Goal: Task Accomplishment & Management: Manage account settings

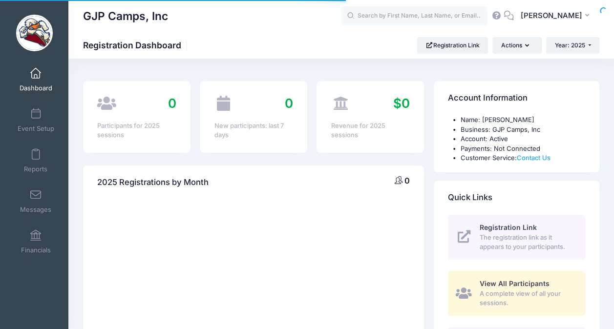
select select
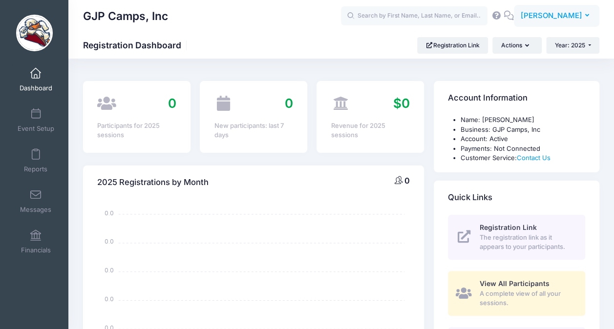
click at [575, 7] on button "GP Gene Peluso" at bounding box center [556, 16] width 85 height 22
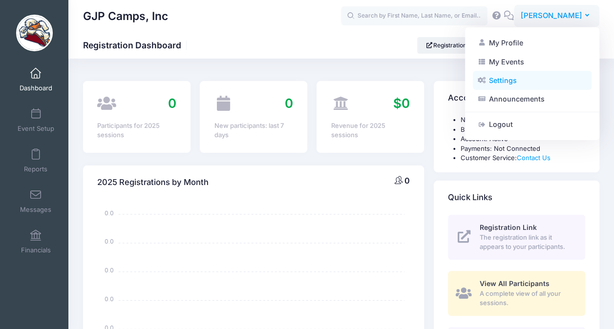
click at [516, 74] on link "Settings" at bounding box center [532, 80] width 119 height 19
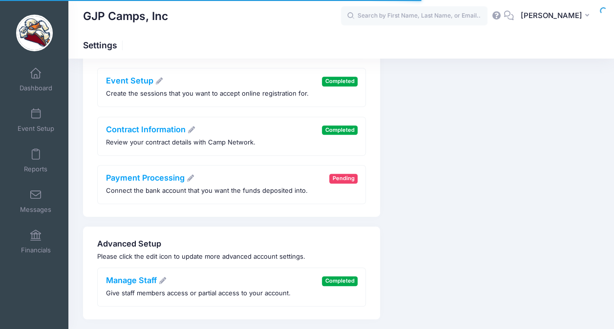
scroll to position [275, 0]
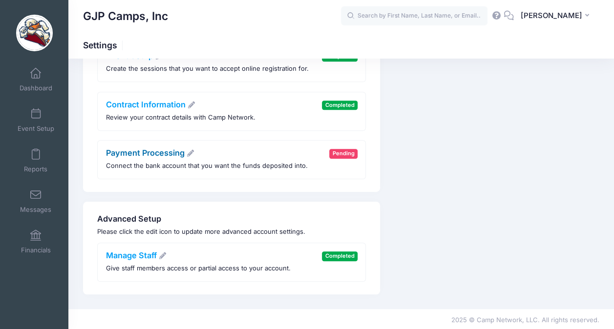
click at [165, 155] on link "Payment Processing" at bounding box center [150, 153] width 89 height 10
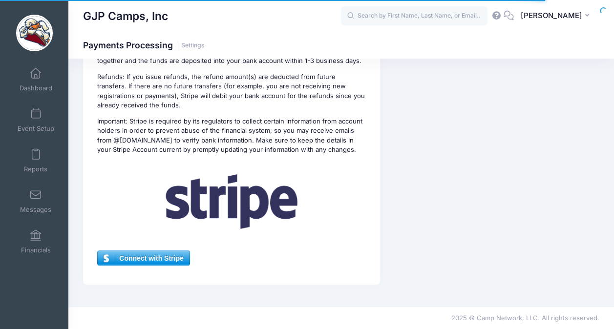
click at [129, 249] on div "Payment Processing Pending Connect the bank account that you want the funds dep…" at bounding box center [231, 69] width 297 height 429
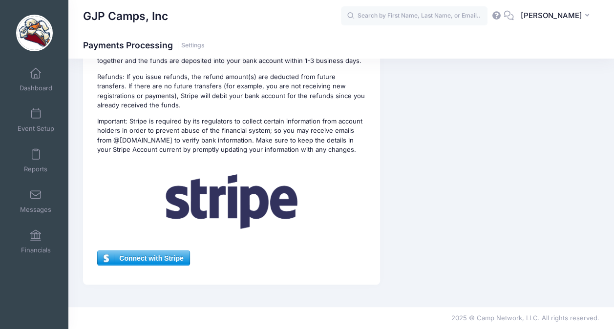
click at [130, 258] on span "Connect with Stripe" at bounding box center [143, 258] width 91 height 15
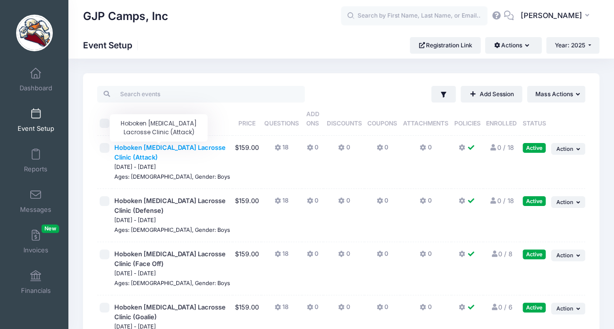
click at [150, 146] on span "Hoboken [MEDICAL_DATA] Lacrosse Clinic (Attack)" at bounding box center [169, 153] width 111 height 18
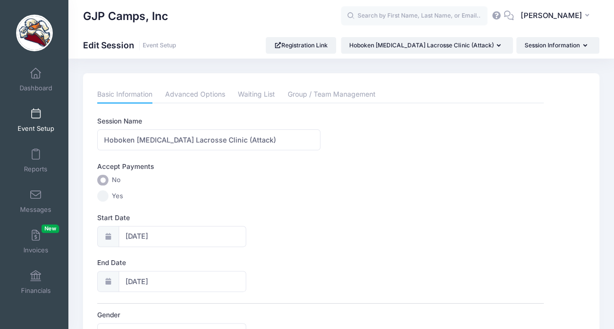
click at [107, 195] on input "Yes" at bounding box center [102, 196] width 11 height 11
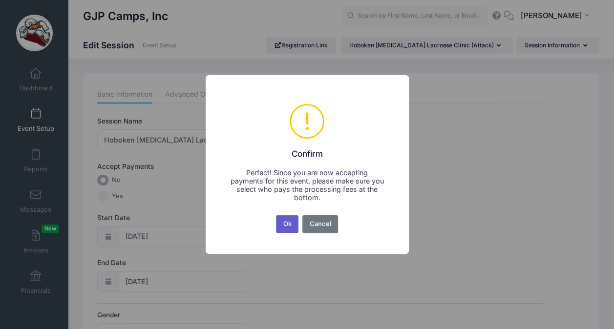
click at [286, 222] on button "Ok" at bounding box center [287, 224] width 22 height 18
radio input "false"
radio input "true"
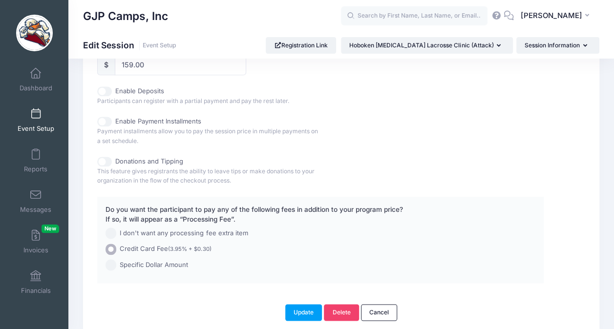
scroll to position [525, 0]
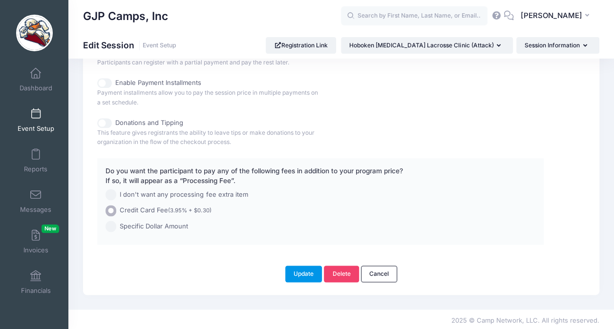
click at [296, 273] on button "Update" at bounding box center [303, 274] width 37 height 17
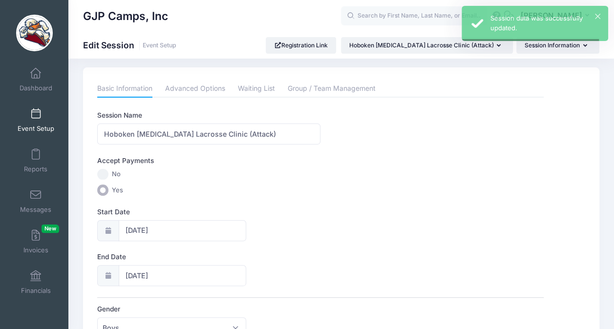
scroll to position [0, 0]
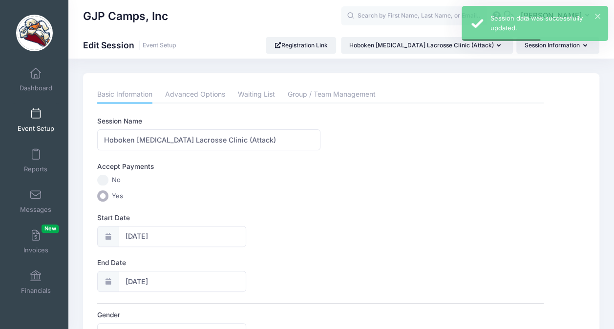
click at [46, 130] on span "Event Setup" at bounding box center [36, 129] width 37 height 8
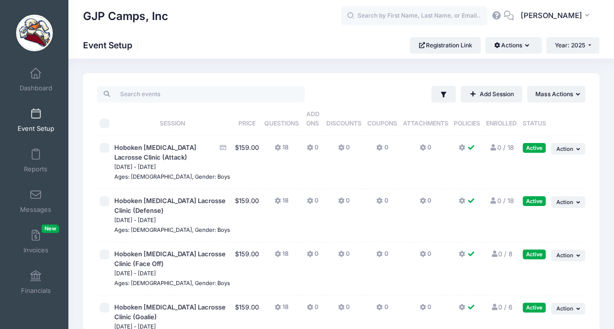
click at [142, 205] on span "Hoboken [MEDICAL_DATA] Lacrosse Clinic (Defense)" at bounding box center [170, 205] width 113 height 19
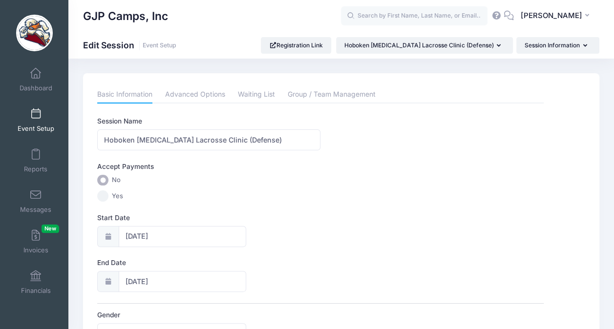
click at [103, 197] on input "Yes" at bounding box center [102, 196] width 11 height 11
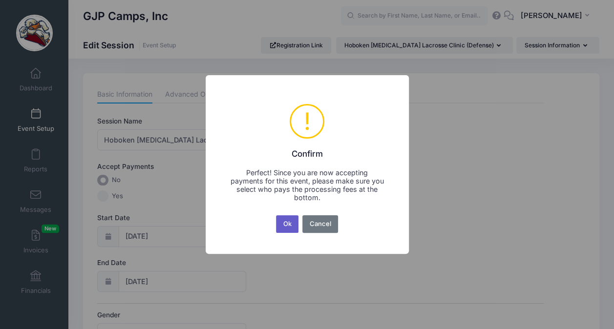
click at [296, 226] on button "Ok" at bounding box center [287, 224] width 22 height 18
radio input "false"
radio input "true"
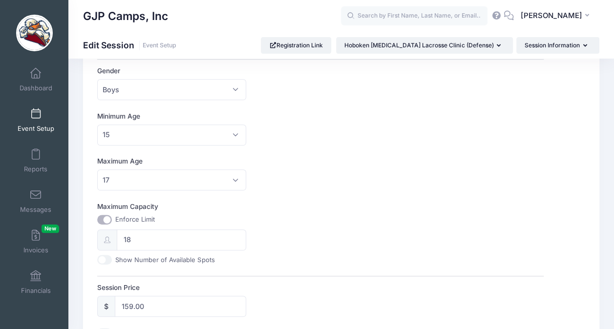
scroll to position [525, 0]
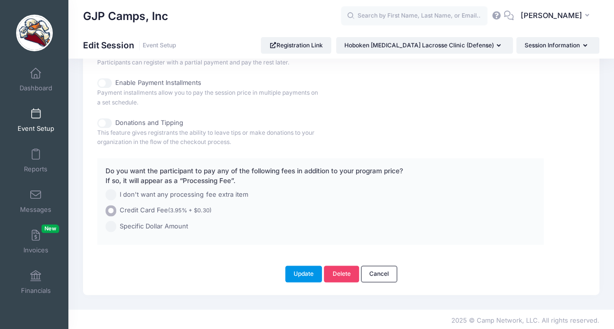
click at [301, 274] on button "Update" at bounding box center [303, 274] width 37 height 17
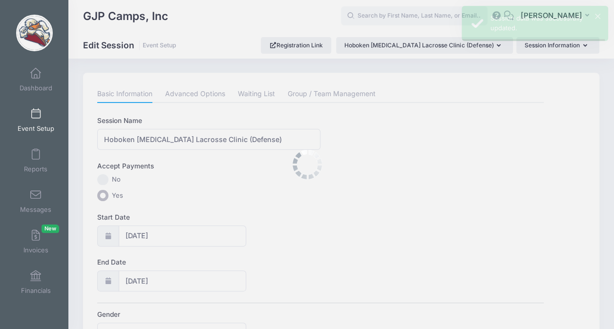
scroll to position [0, 0]
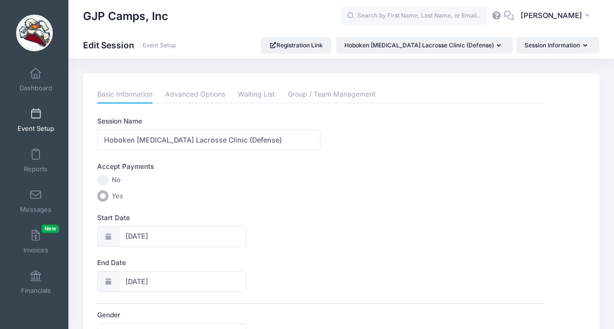
click at [34, 134] on link "Event Setup" at bounding box center [36, 120] width 46 height 34
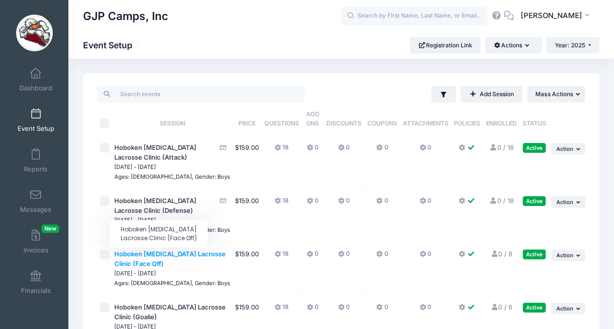
click at [139, 253] on span "Hoboken [MEDICAL_DATA] Lacrosse Clinic (Face Off)" at bounding box center [169, 259] width 111 height 18
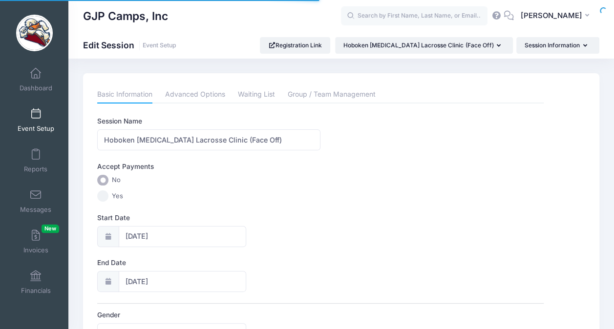
click at [105, 200] on input "Yes" at bounding box center [102, 196] width 11 height 11
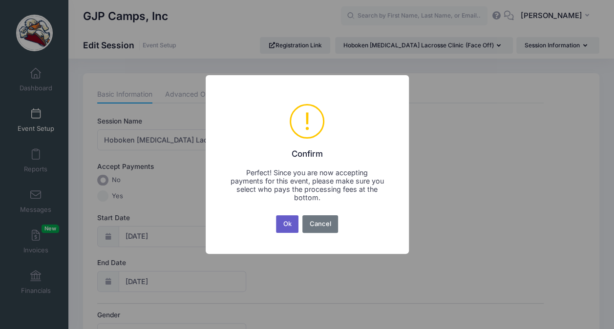
click at [290, 224] on button "Ok" at bounding box center [287, 224] width 22 height 18
radio input "false"
radio input "true"
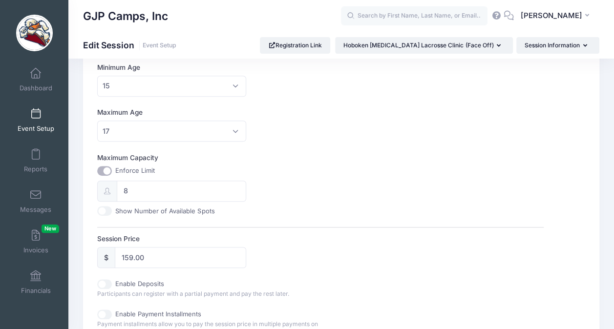
scroll to position [525, 0]
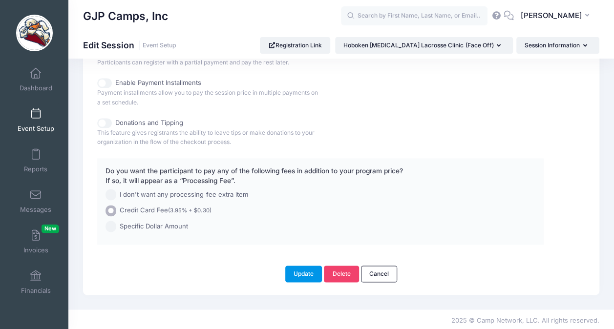
click at [296, 269] on button "Update" at bounding box center [303, 274] width 37 height 17
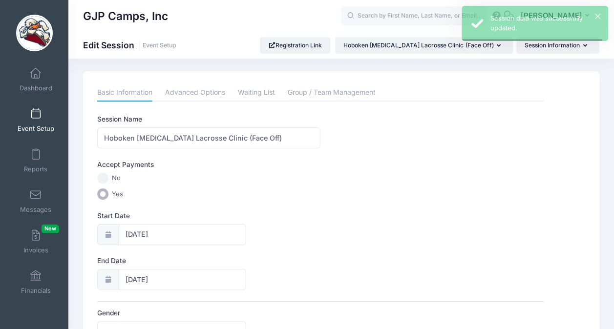
scroll to position [0, 0]
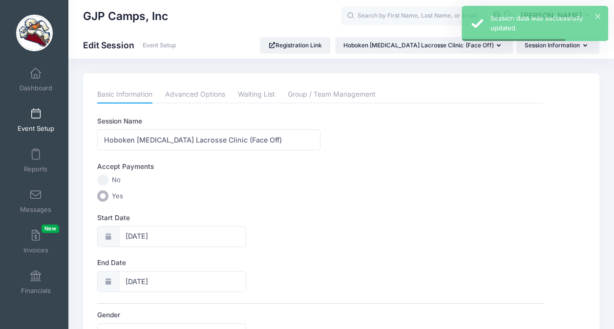
click at [39, 121] on link "Event Setup" at bounding box center [36, 120] width 46 height 34
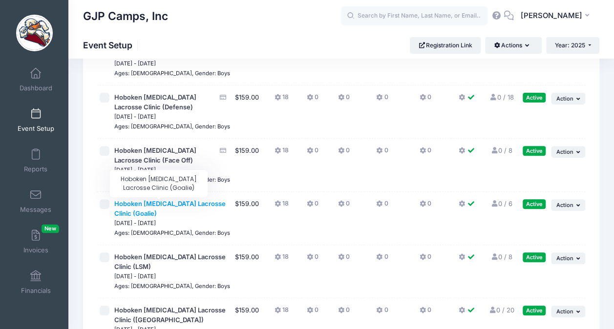
scroll to position [147, 0]
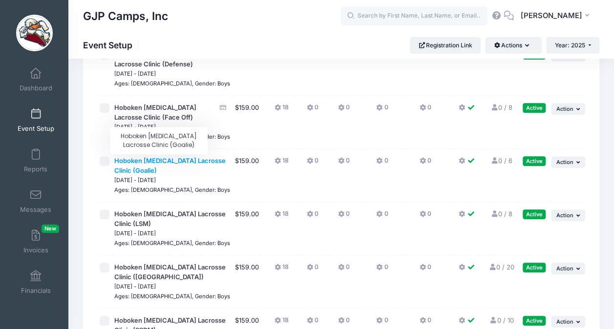
click at [180, 161] on span "Hoboken [MEDICAL_DATA] Lacrosse Clinic (Goalie)" at bounding box center [169, 166] width 111 height 18
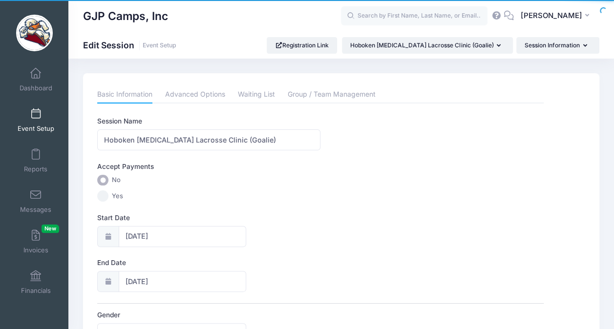
click at [97, 194] on input "Yes" at bounding box center [102, 196] width 11 height 11
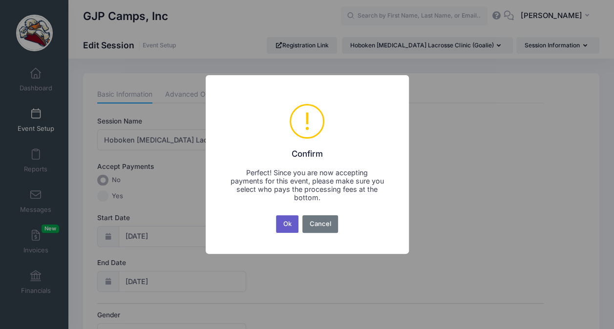
click at [279, 225] on button "Ok" at bounding box center [287, 224] width 22 height 18
radio input "false"
radio input "true"
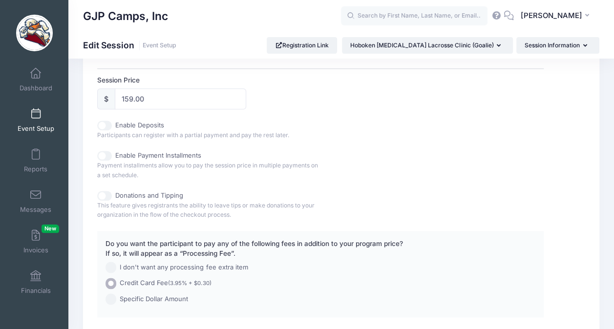
scroll to position [489, 0]
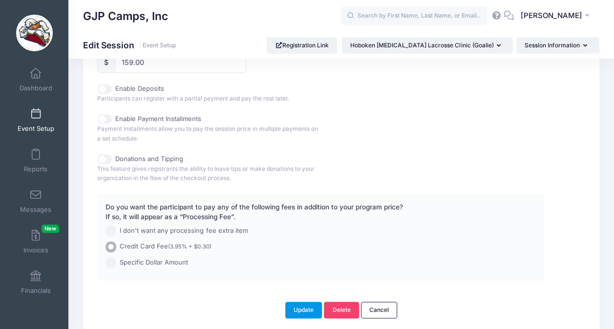
click at [290, 302] on button "Update" at bounding box center [303, 310] width 37 height 17
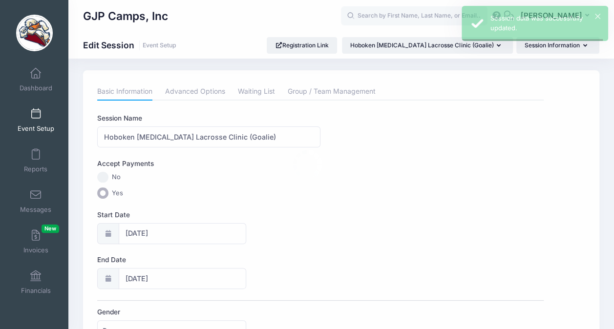
scroll to position [0, 0]
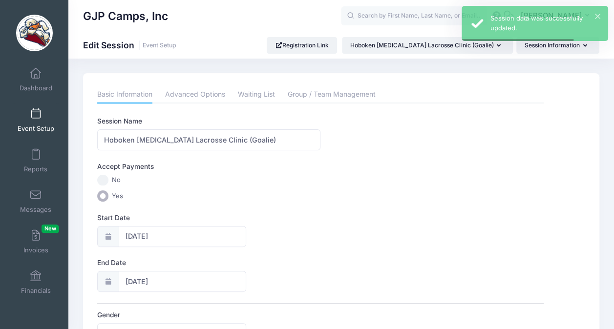
click at [43, 129] on span "Event Setup" at bounding box center [36, 129] width 37 height 8
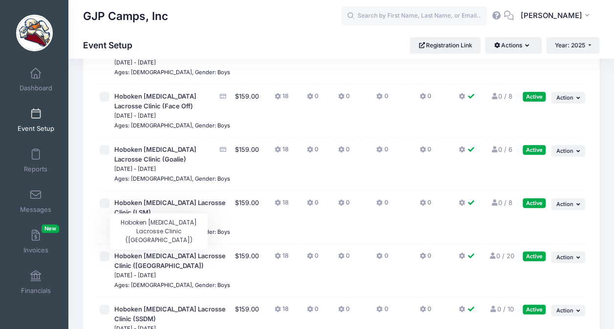
scroll to position [195, 0]
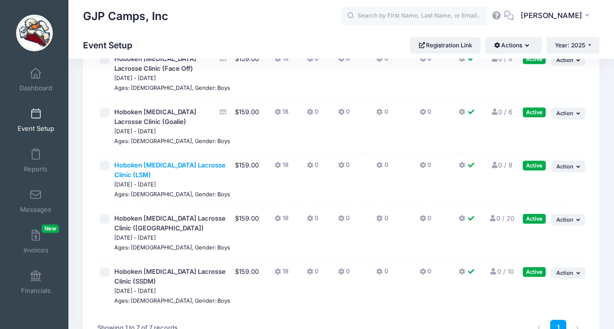
click at [163, 166] on span "Hoboken [MEDICAL_DATA] Lacrosse Clinic (LSM)" at bounding box center [169, 170] width 111 height 18
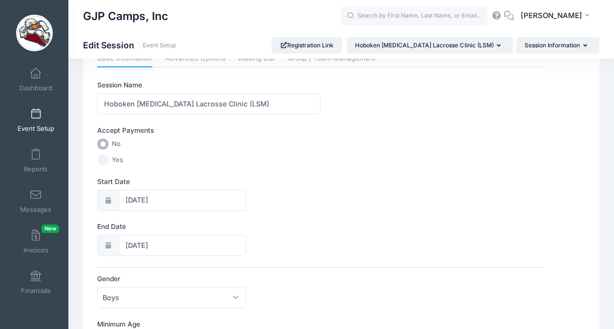
scroll to position [98, 0]
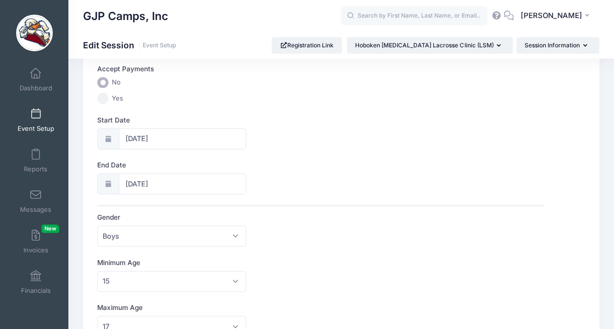
click at [104, 99] on input "Yes" at bounding box center [102, 98] width 11 height 11
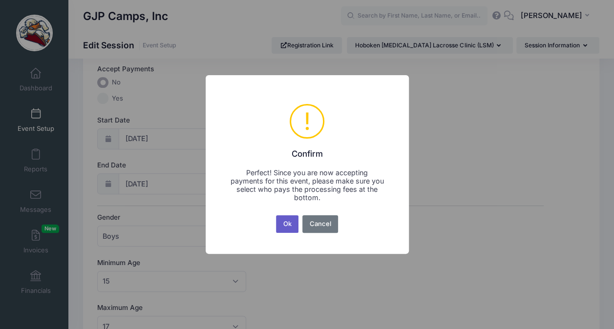
click at [279, 225] on button "Ok" at bounding box center [287, 224] width 22 height 18
radio input "false"
radio input "true"
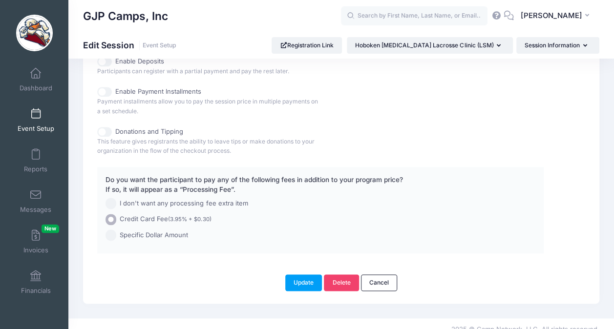
scroll to position [525, 0]
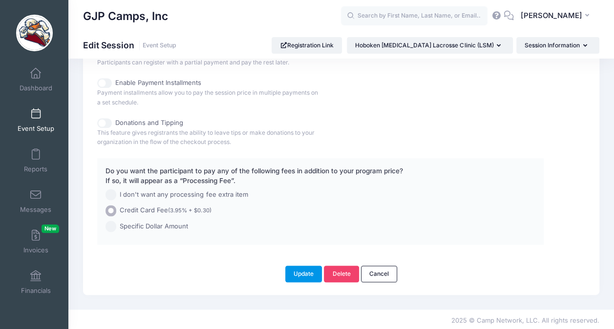
click at [298, 268] on button "Update" at bounding box center [303, 274] width 37 height 17
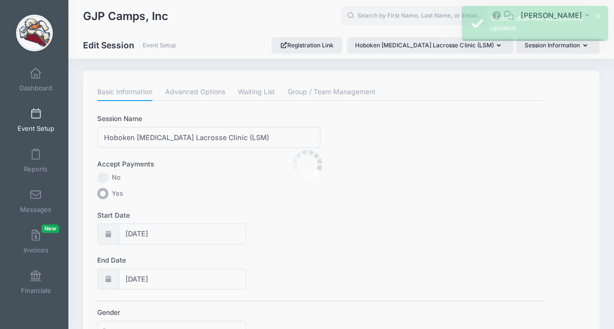
scroll to position [0, 0]
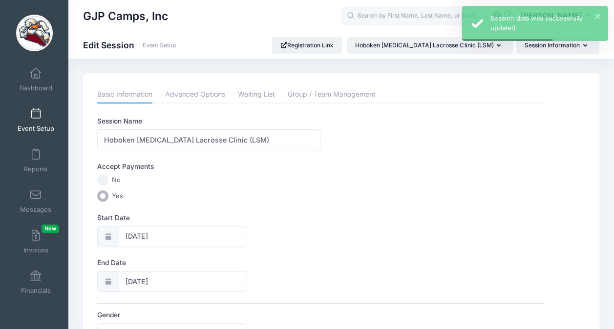
click at [38, 116] on link "Event Setup" at bounding box center [36, 120] width 46 height 34
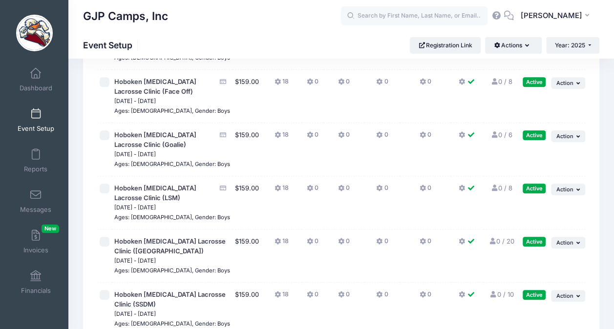
scroll to position [268, 0]
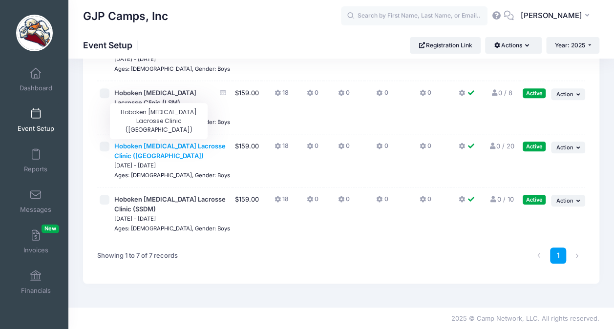
click at [175, 144] on span "Hoboken [MEDICAL_DATA] Lacrosse Clinic ([GEOGRAPHIC_DATA])" at bounding box center [169, 151] width 111 height 18
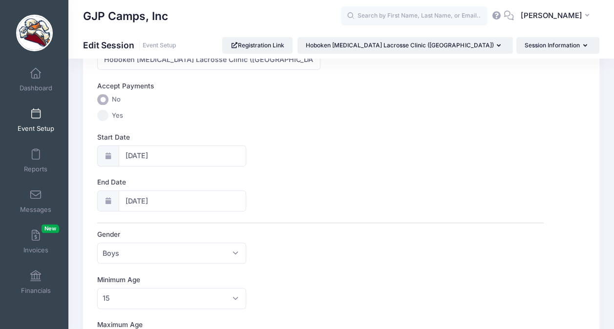
scroll to position [49, 0]
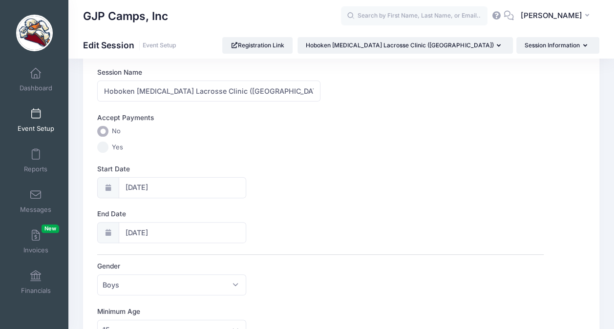
click at [100, 144] on input "Yes" at bounding box center [102, 147] width 11 height 11
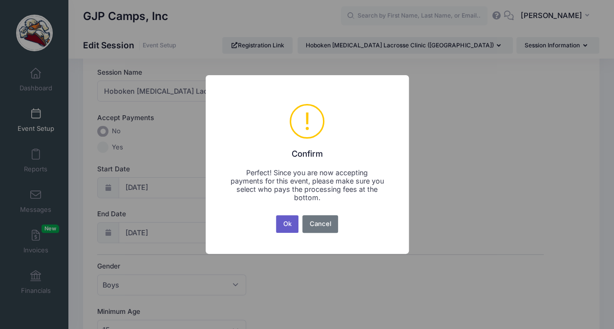
click at [285, 230] on button "Ok" at bounding box center [287, 224] width 22 height 18
radio input "false"
radio input "true"
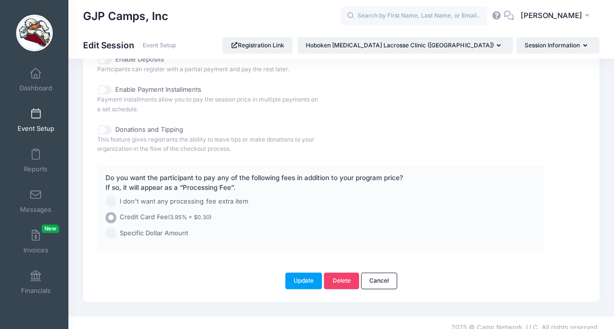
scroll to position [525, 0]
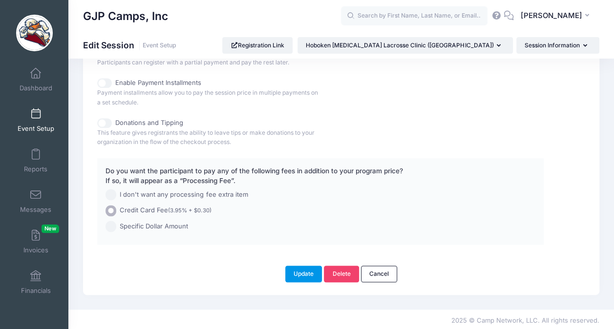
click at [295, 270] on button "Update" at bounding box center [303, 274] width 37 height 17
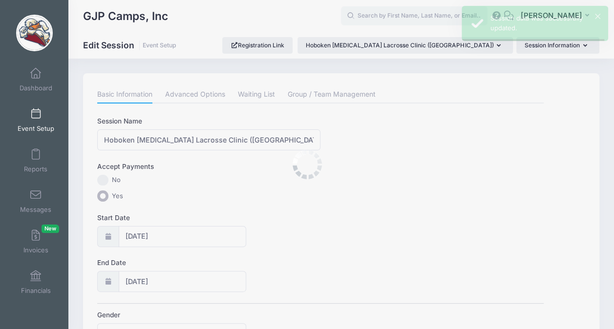
scroll to position [0, 0]
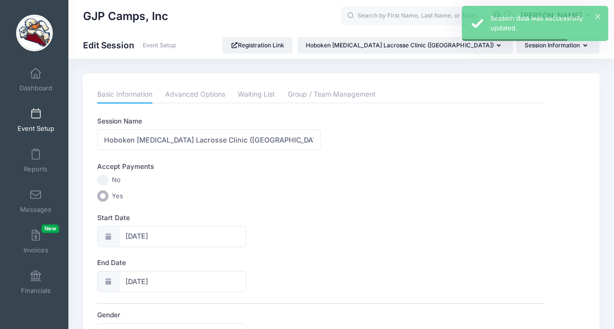
click at [51, 120] on link "Event Setup" at bounding box center [36, 120] width 46 height 34
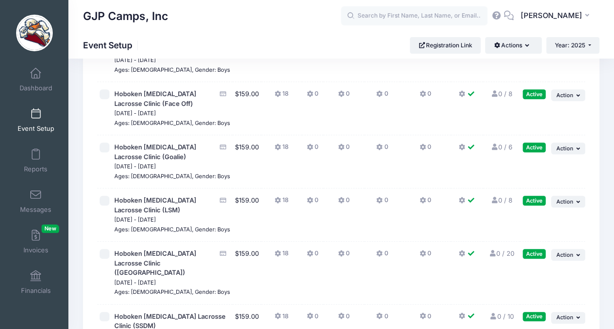
scroll to position [195, 0]
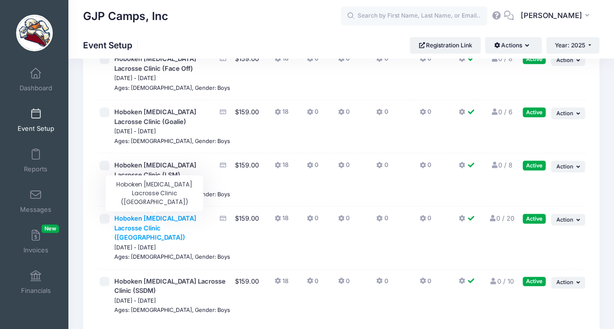
click at [154, 229] on span "Hoboken [MEDICAL_DATA] Lacrosse Clinic ([GEOGRAPHIC_DATA])" at bounding box center [155, 227] width 82 height 27
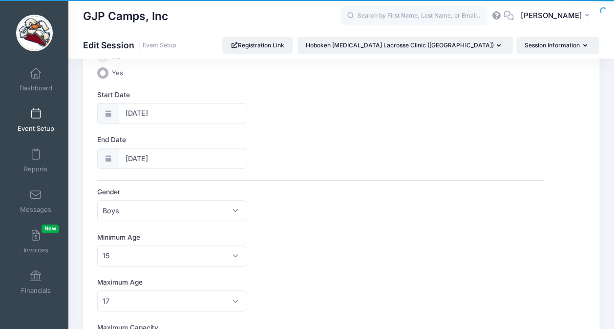
scroll to position [49, 0]
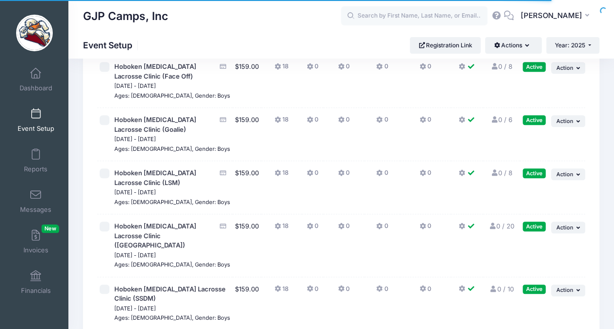
scroll to position [195, 0]
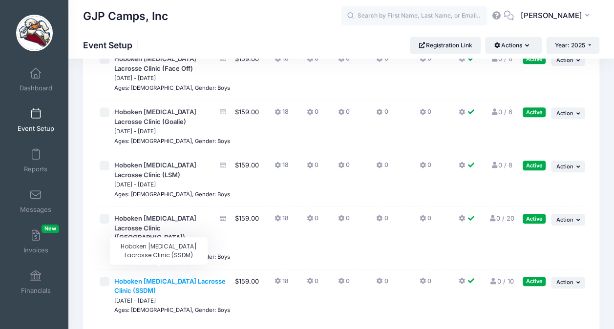
click at [157, 277] on span "Hoboken [MEDICAL_DATA] Lacrosse Clinic (SSDM)" at bounding box center [169, 286] width 111 height 18
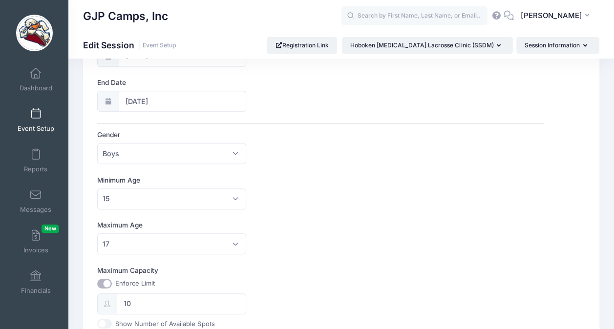
scroll to position [98, 0]
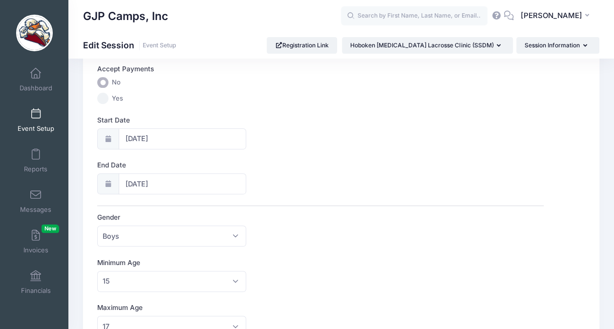
click at [100, 98] on input "Yes" at bounding box center [102, 98] width 11 height 11
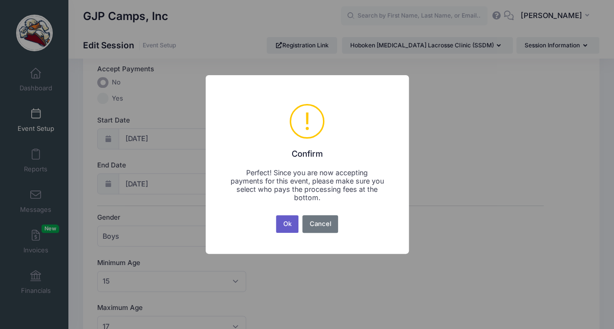
click at [277, 229] on button "Ok" at bounding box center [287, 224] width 22 height 18
radio input "false"
radio input "true"
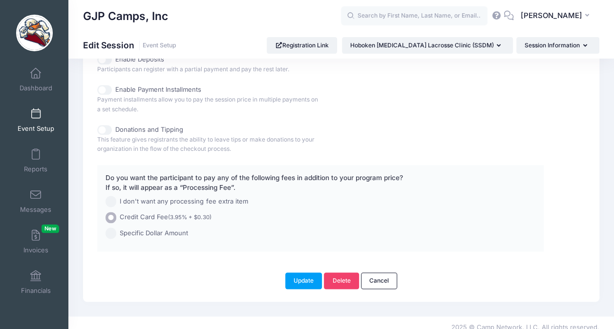
scroll to position [525, 0]
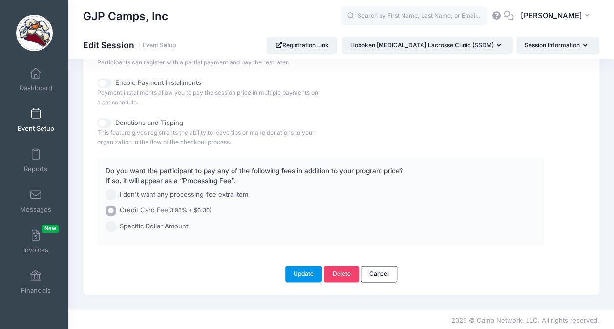
click at [306, 270] on button "Update" at bounding box center [303, 274] width 37 height 17
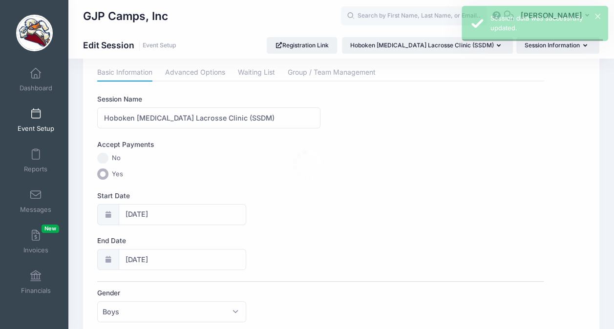
scroll to position [0, 0]
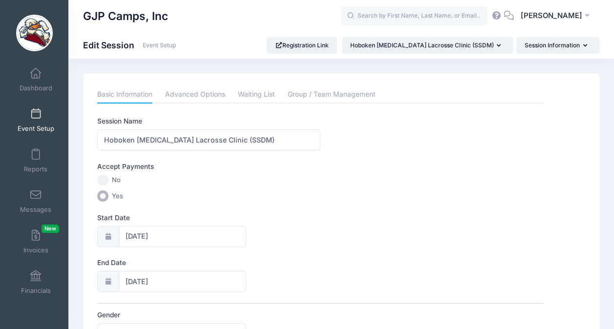
click at [27, 125] on span "Event Setup" at bounding box center [36, 129] width 37 height 8
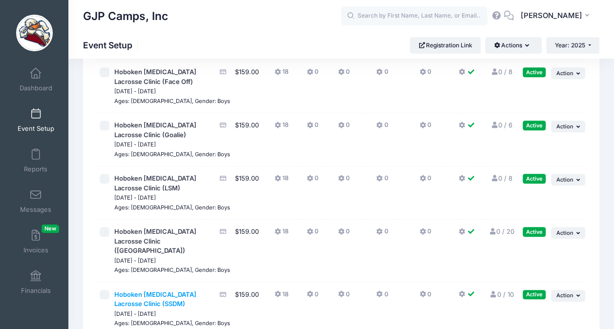
scroll to position [268, 0]
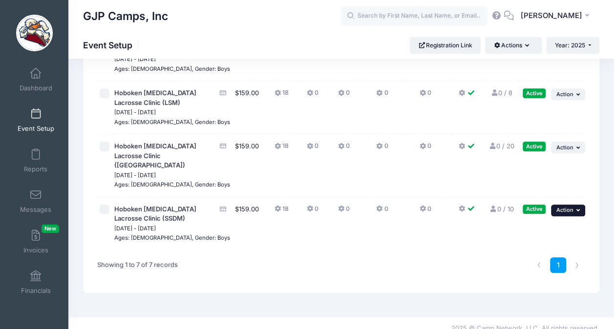
click at [559, 205] on button "... Action" at bounding box center [568, 211] width 34 height 12
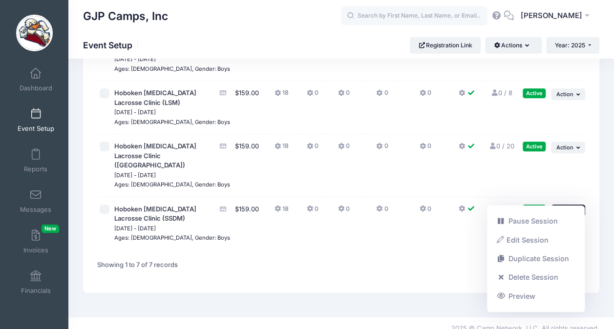
click at [558, 207] on span "Action" at bounding box center [564, 210] width 17 height 7
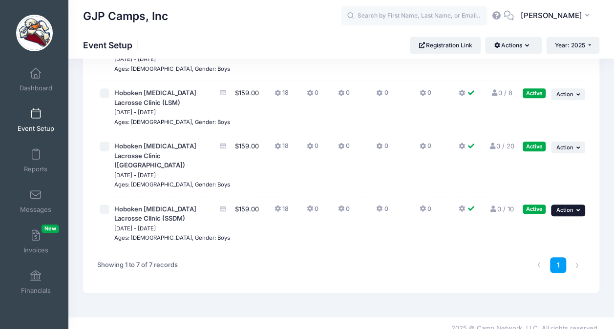
click at [572, 207] on span "Action" at bounding box center [564, 210] width 17 height 7
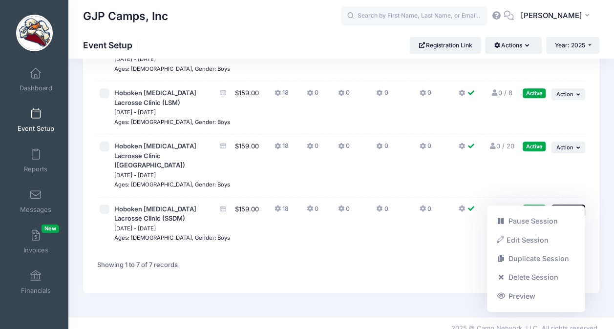
click at [572, 207] on span "Action" at bounding box center [564, 210] width 17 height 7
